Goal: Navigation & Orientation: Go to known website

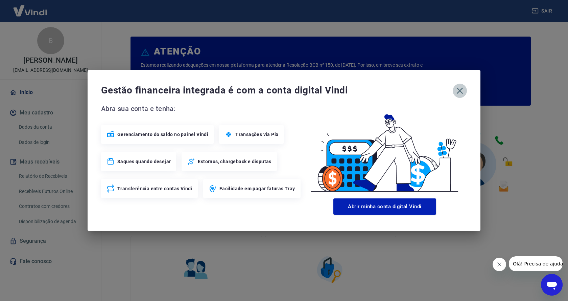
click at [459, 90] on icon "button" at bounding box center [460, 90] width 11 height 11
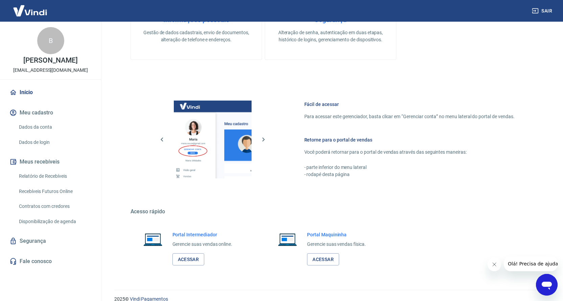
scroll to position [297, 0]
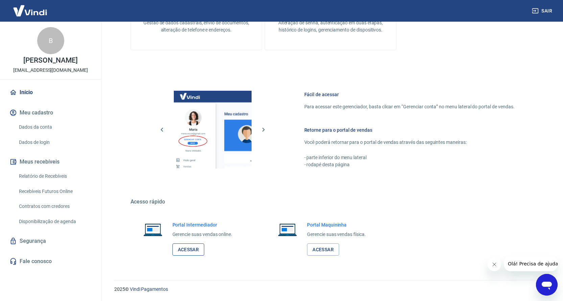
click at [187, 249] on link "Acessar" at bounding box center [189, 249] width 32 height 13
